Goal: Information Seeking & Learning: Learn about a topic

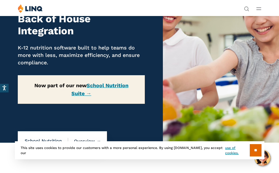
scroll to position [57, 0]
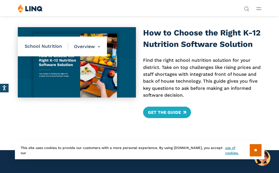
scroll to position [143, 0]
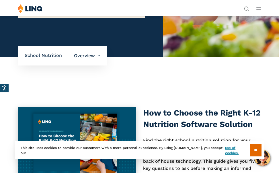
click at [50, 56] on span "School Nutrition" at bounding box center [47, 55] width 44 height 6
click at [59, 56] on span "School Nutrition" at bounding box center [47, 55] width 44 height 6
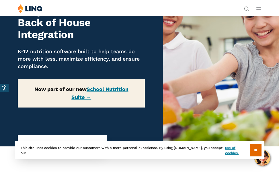
scroll to position [0, 0]
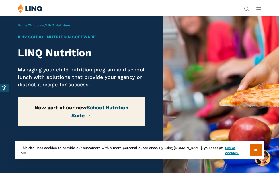
click at [93, 110] on link "School Nutrition Suite →" at bounding box center [99, 112] width 57 height 14
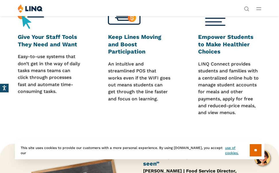
scroll to position [307, 0]
